Goal: Information Seeking & Learning: Learn about a topic

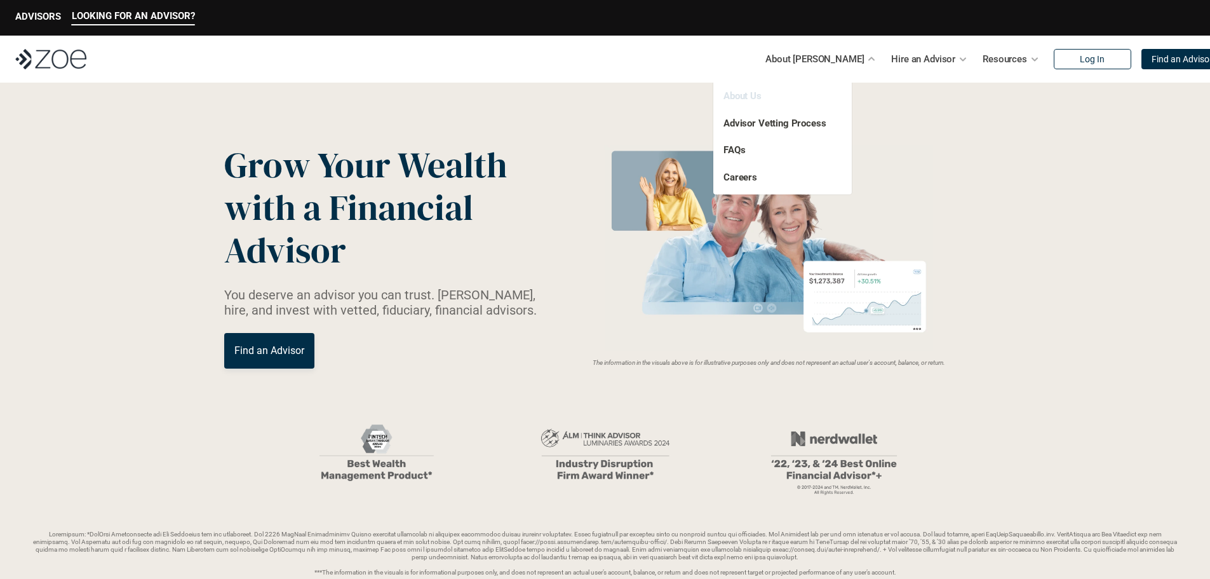
click at [738, 94] on link "About Us" at bounding box center [743, 95] width 38 height 11
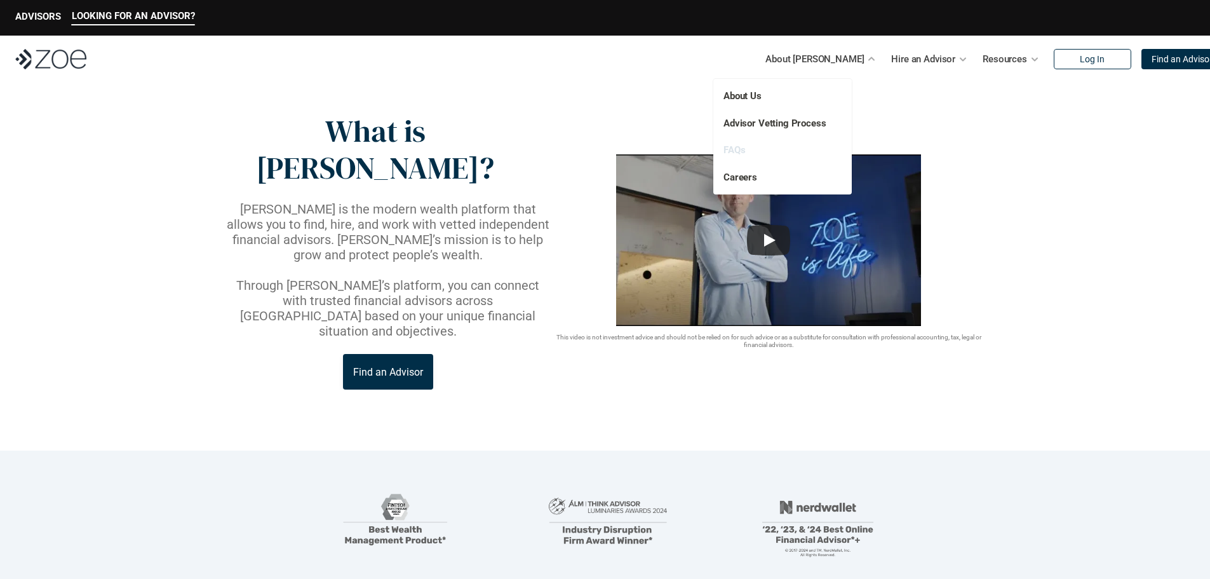
click at [737, 149] on link "FAQs" at bounding box center [735, 149] width 22 height 11
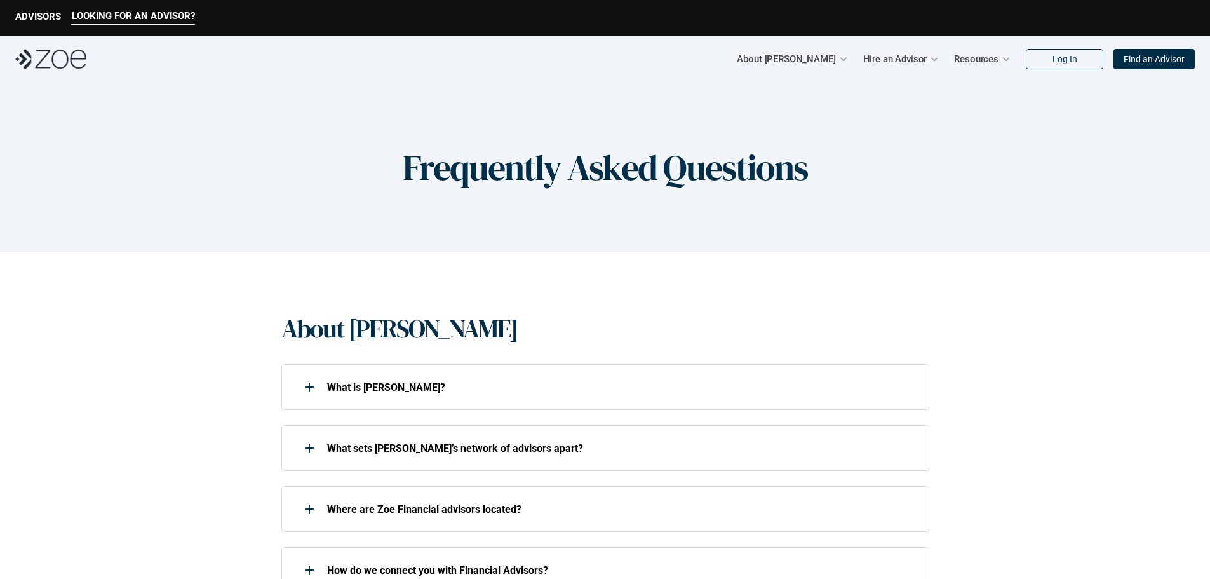
scroll to position [191, 0]
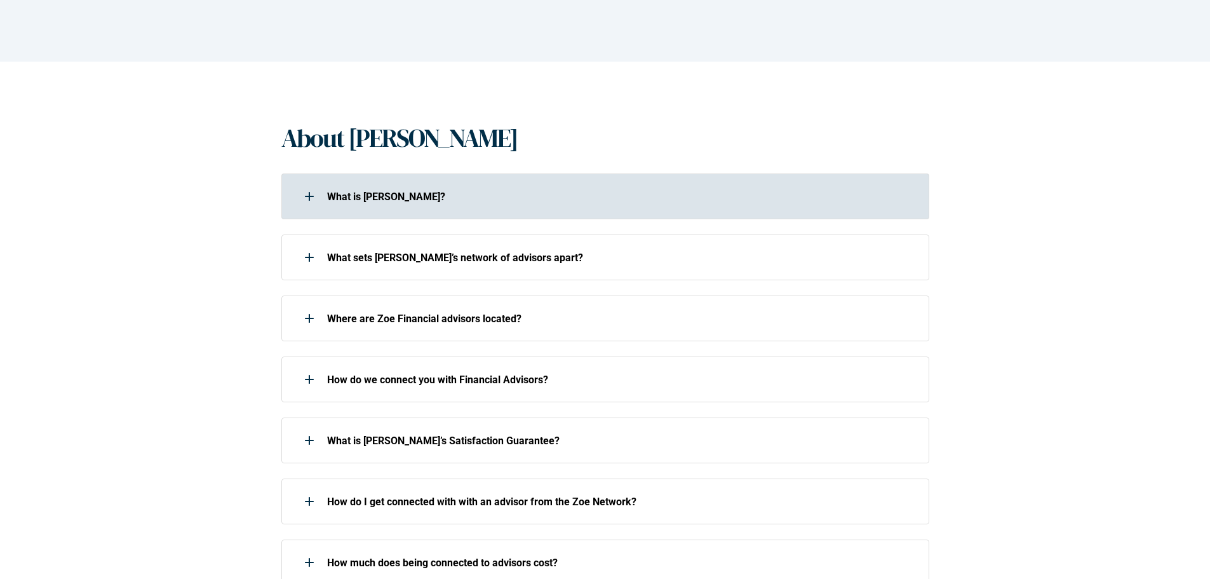
click at [309, 196] on use at bounding box center [309, 196] width 9 height 1
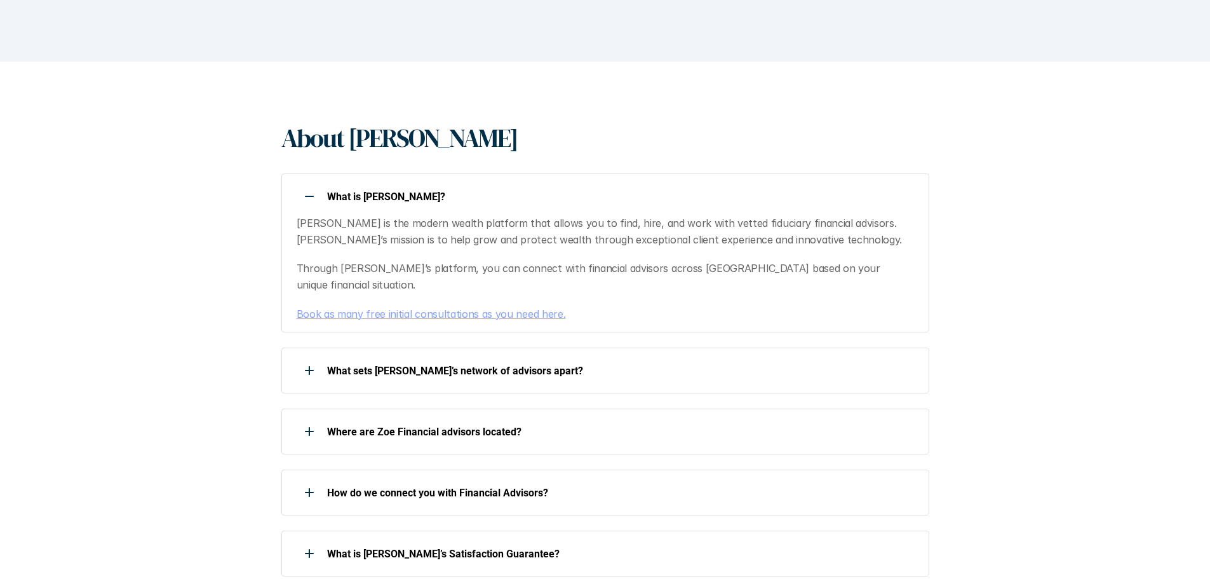
scroll to position [254, 0]
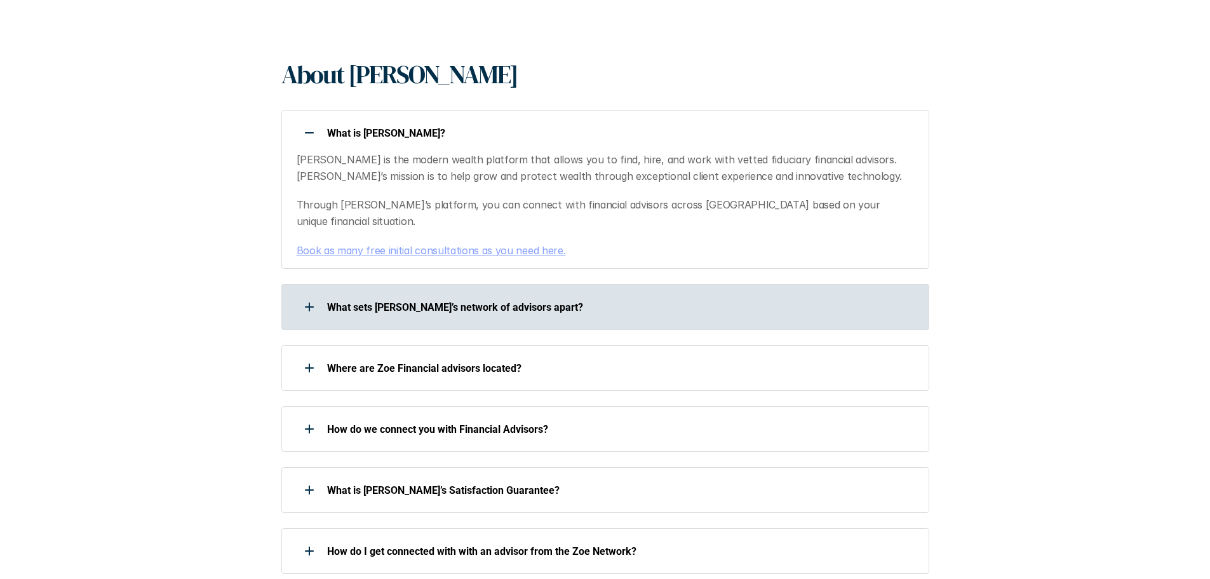
click at [327, 301] on p "What sets [PERSON_NAME]’s network of advisors apart?" at bounding box center [620, 307] width 586 height 12
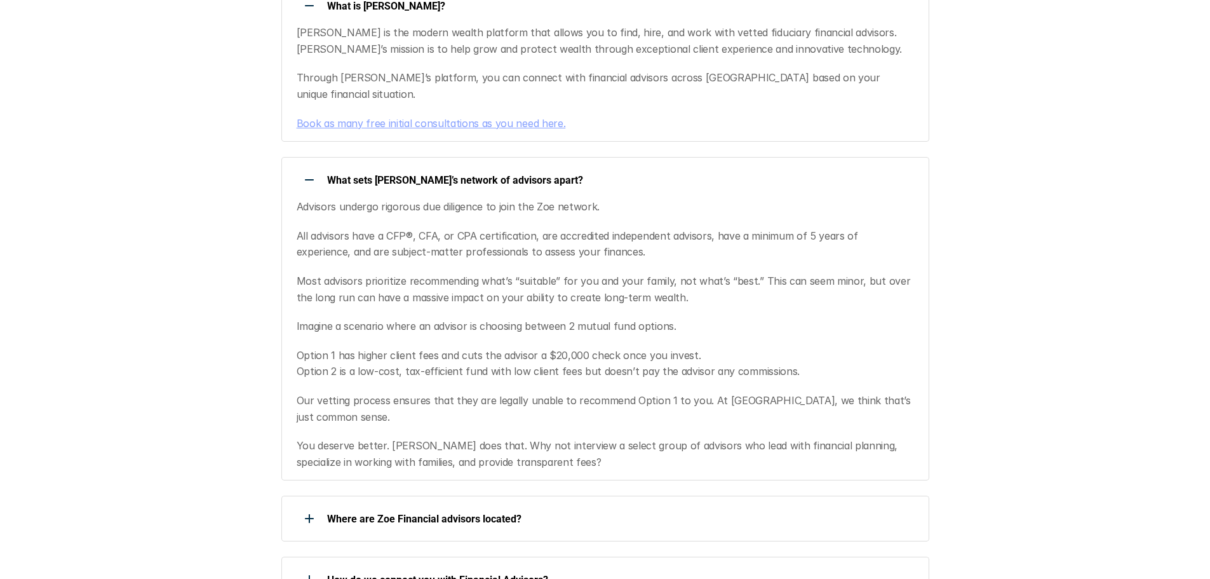
scroll to position [508, 0]
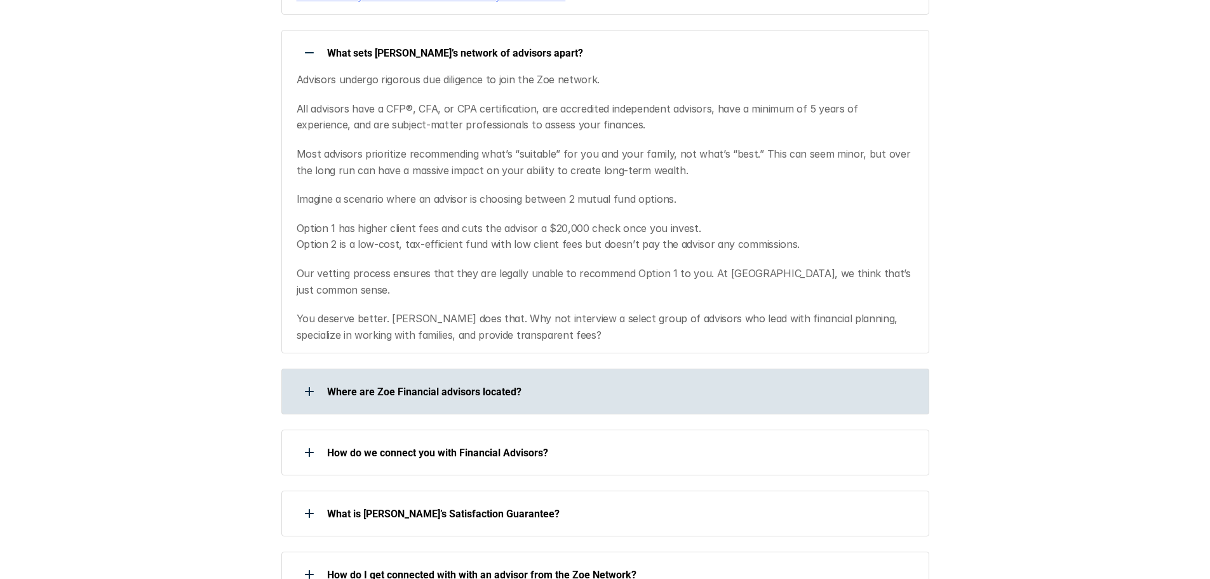
click at [328, 386] on p "Where are Zoe Financial advisors located?" at bounding box center [620, 392] width 586 height 12
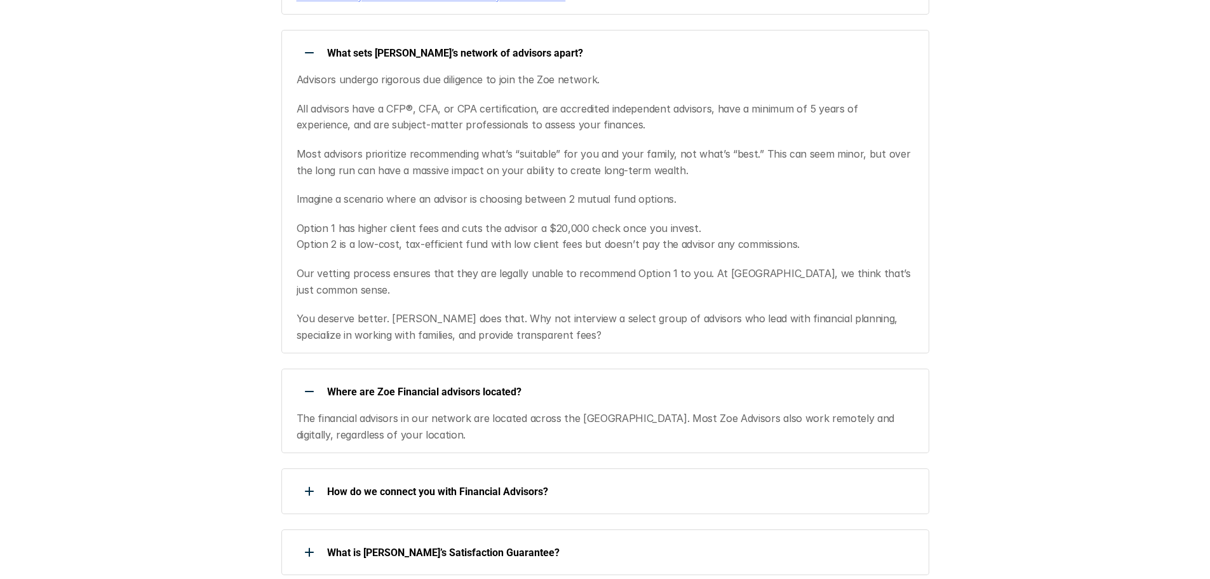
scroll to position [635, 0]
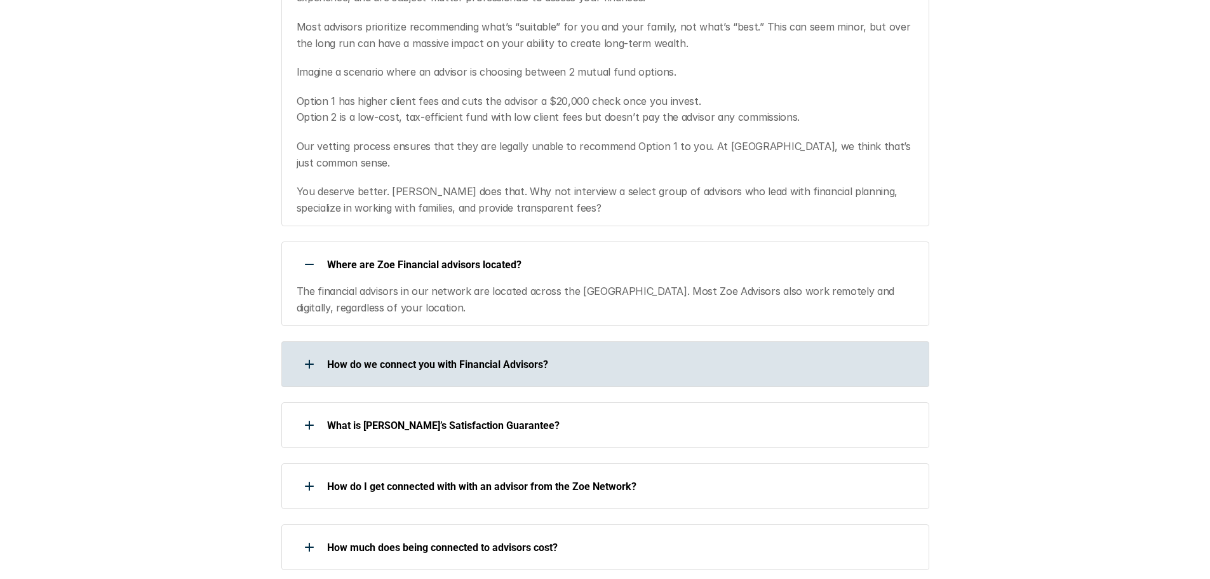
click at [372, 358] on p "How do we connect you with Financial Advisors?" at bounding box center [620, 364] width 586 height 12
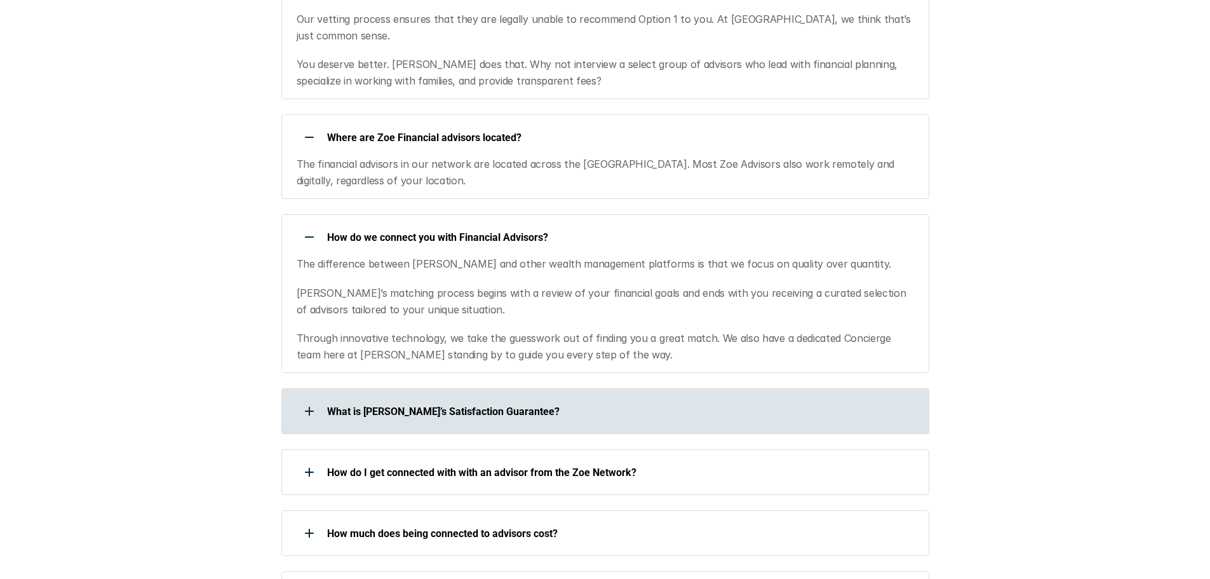
scroll to position [826, 0]
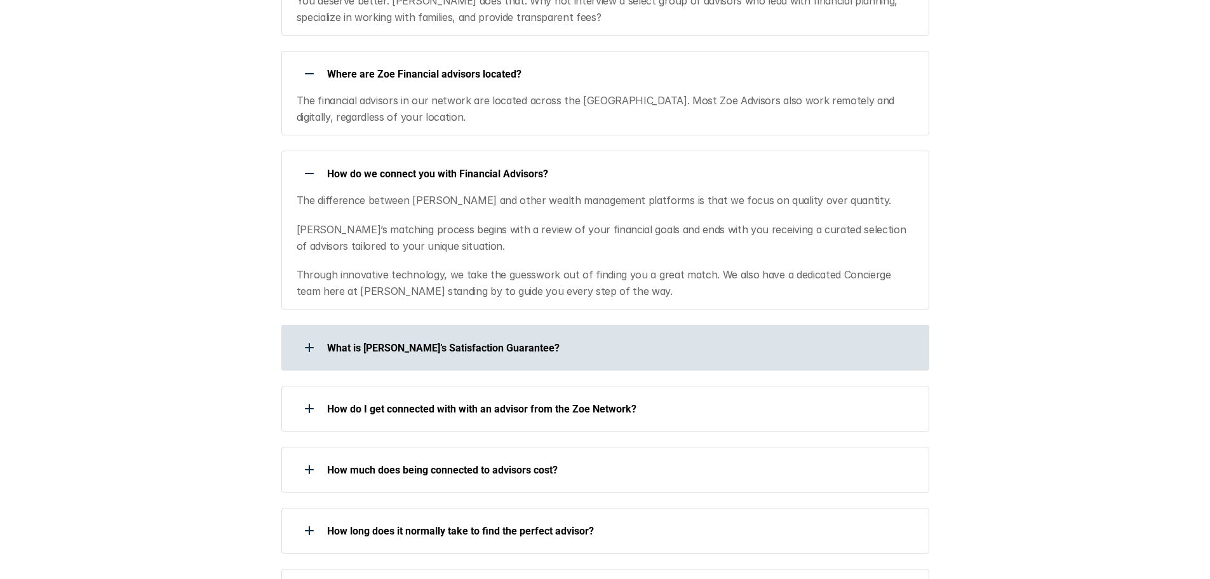
click at [360, 342] on p "What is [PERSON_NAME]’s Satisfaction Guarantee?" at bounding box center [620, 348] width 586 height 12
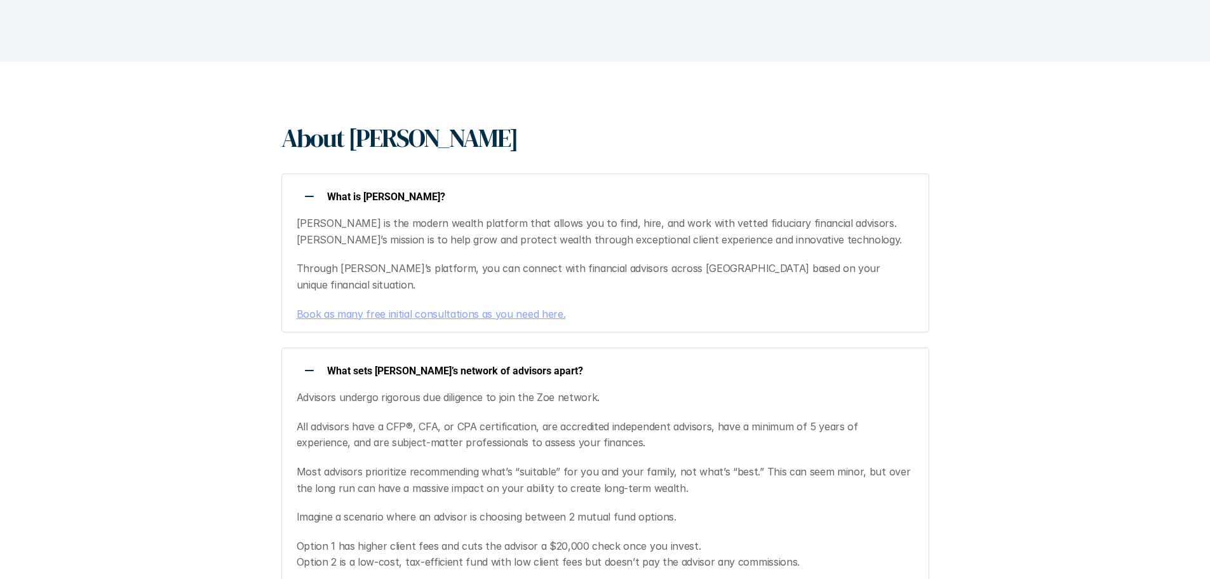
scroll to position [0, 0]
